Goal: Task Accomplishment & Management: Complete application form

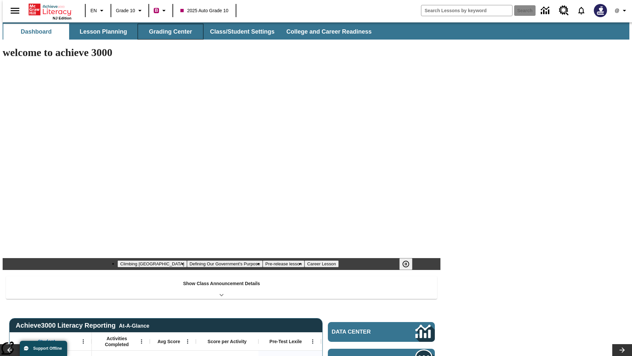
click at [168, 32] on button "Grading Center" at bounding box center [171, 32] width 66 height 16
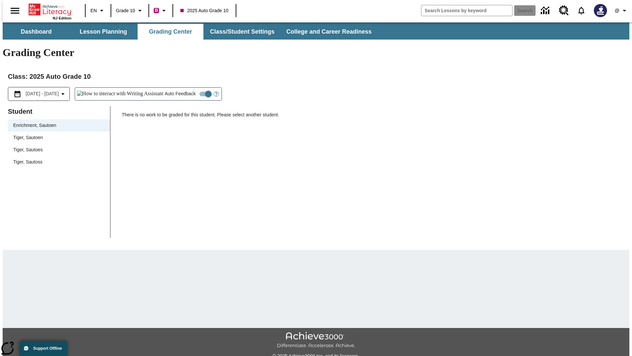
click at [57, 134] on span "Tiger, Sautoen" at bounding box center [59, 137] width 92 height 7
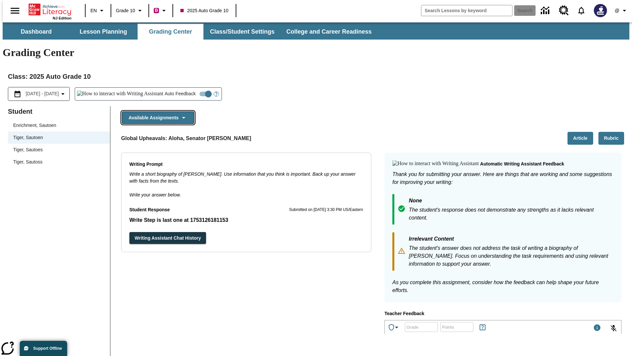
click at [156, 111] on button "Available Assignments" at bounding box center [158, 117] width 72 height 13
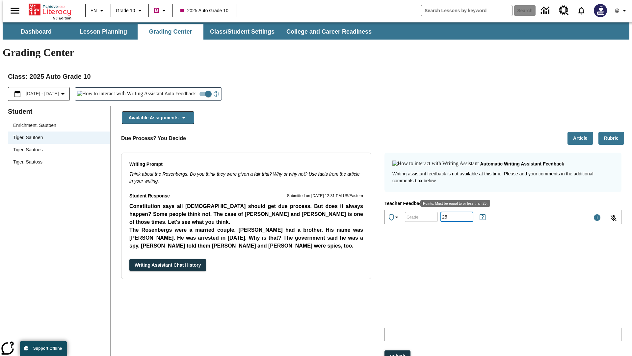
type input "25"
click at [398, 350] on button "Submit" at bounding box center [398, 356] width 26 height 12
